Goal: Task Accomplishment & Management: Use online tool/utility

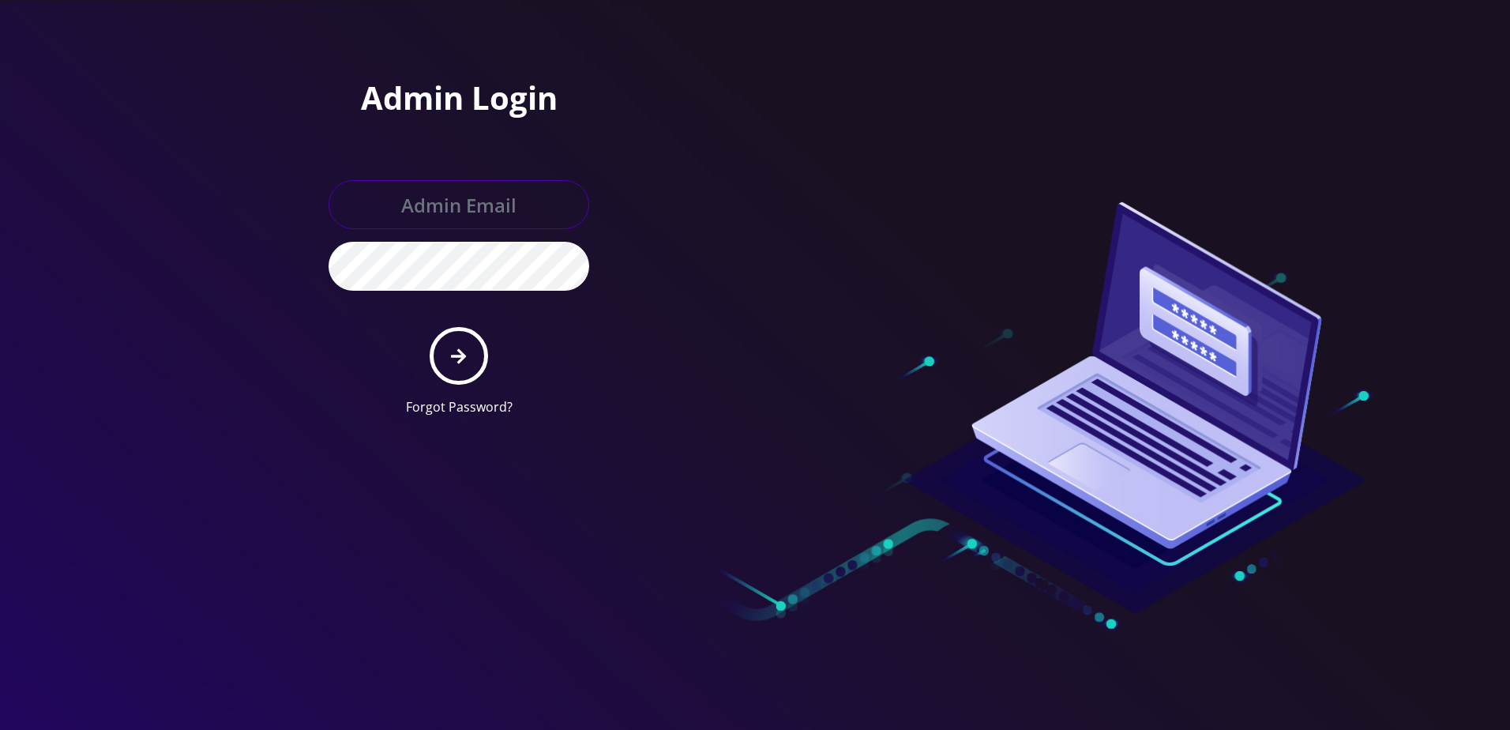
type input "[PERSON_NAME][EMAIL_ADDRESS][DOMAIN_NAME]"
click at [462, 344] on button "submit" at bounding box center [459, 356] width 58 height 58
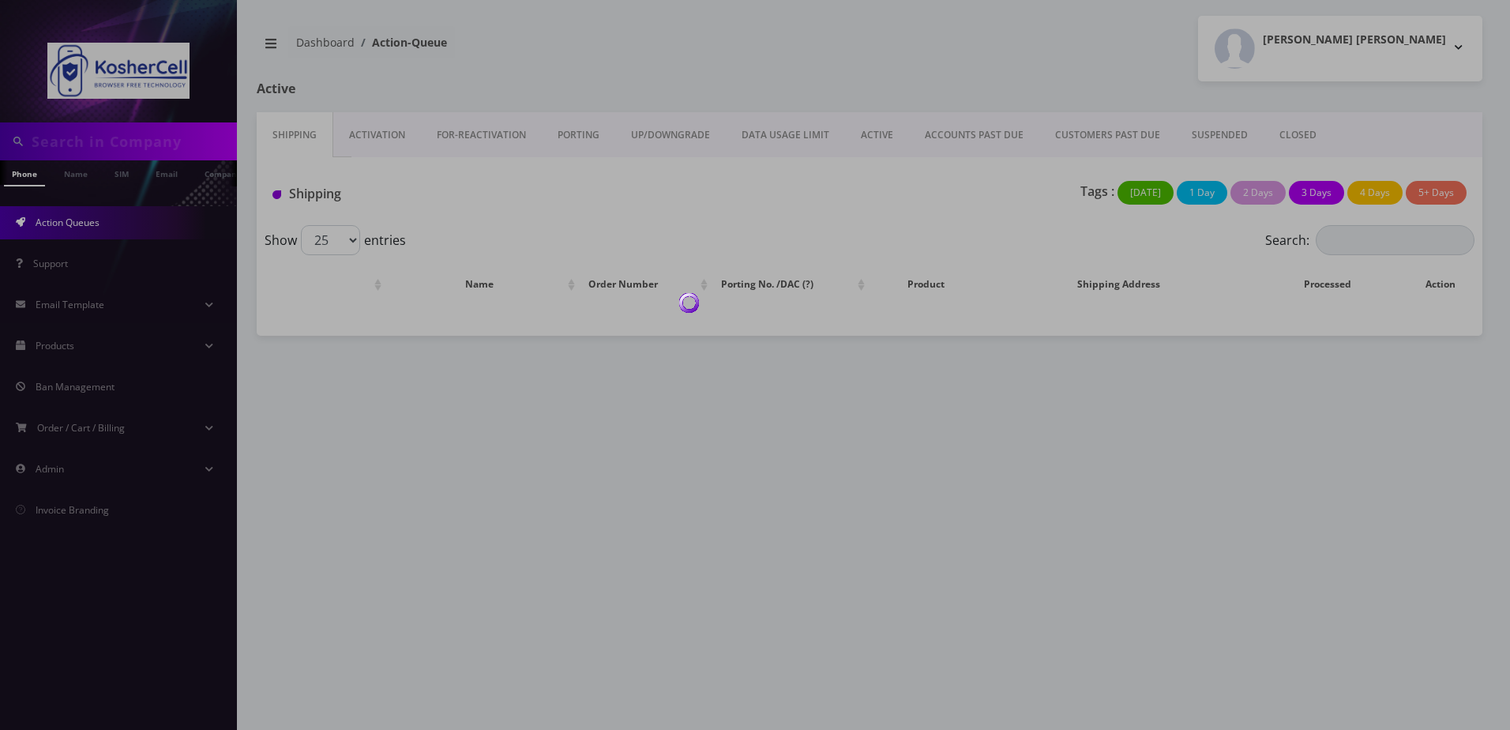
type input "leipnik"
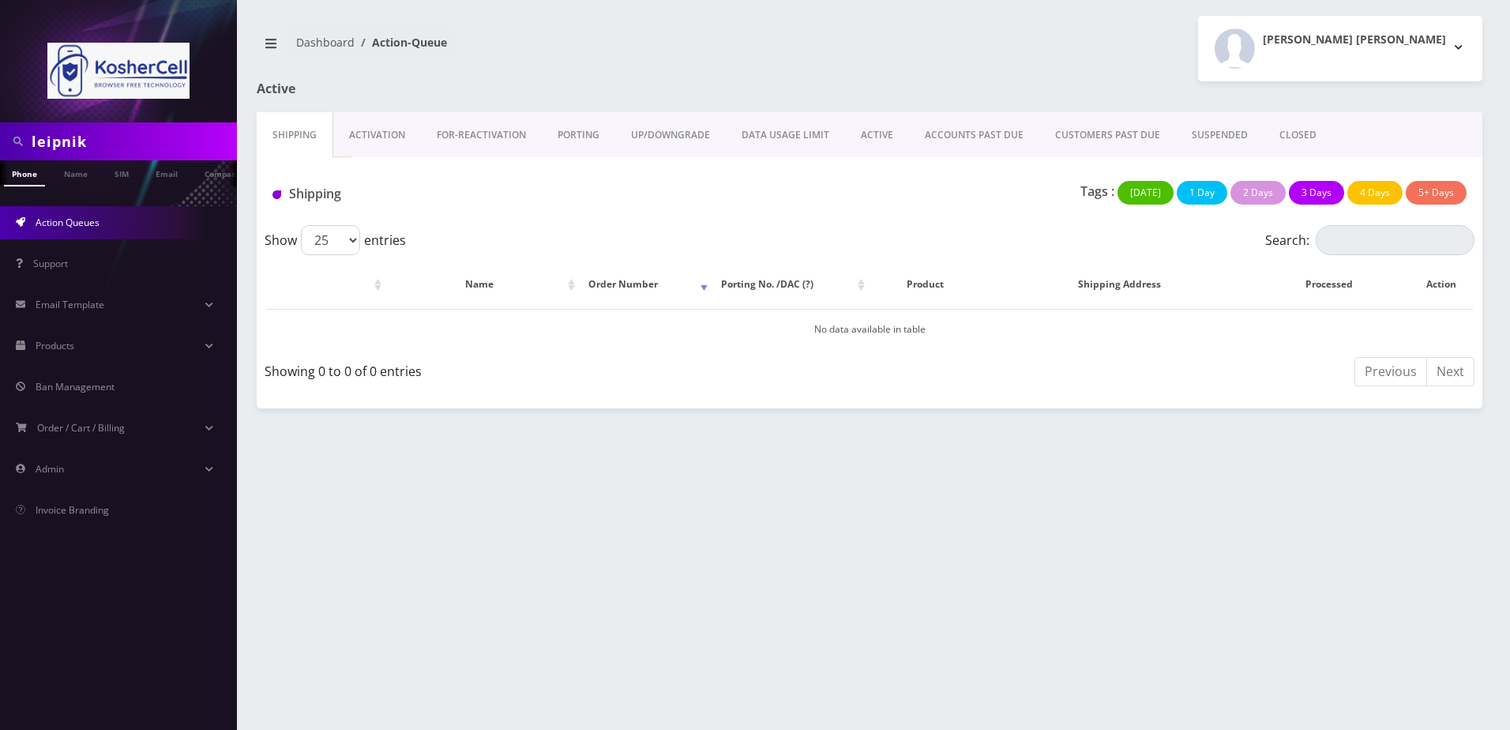
click at [118, 144] on input "leipnik" at bounding box center [132, 141] width 201 height 30
